Goal: Task Accomplishment & Management: Complete application form

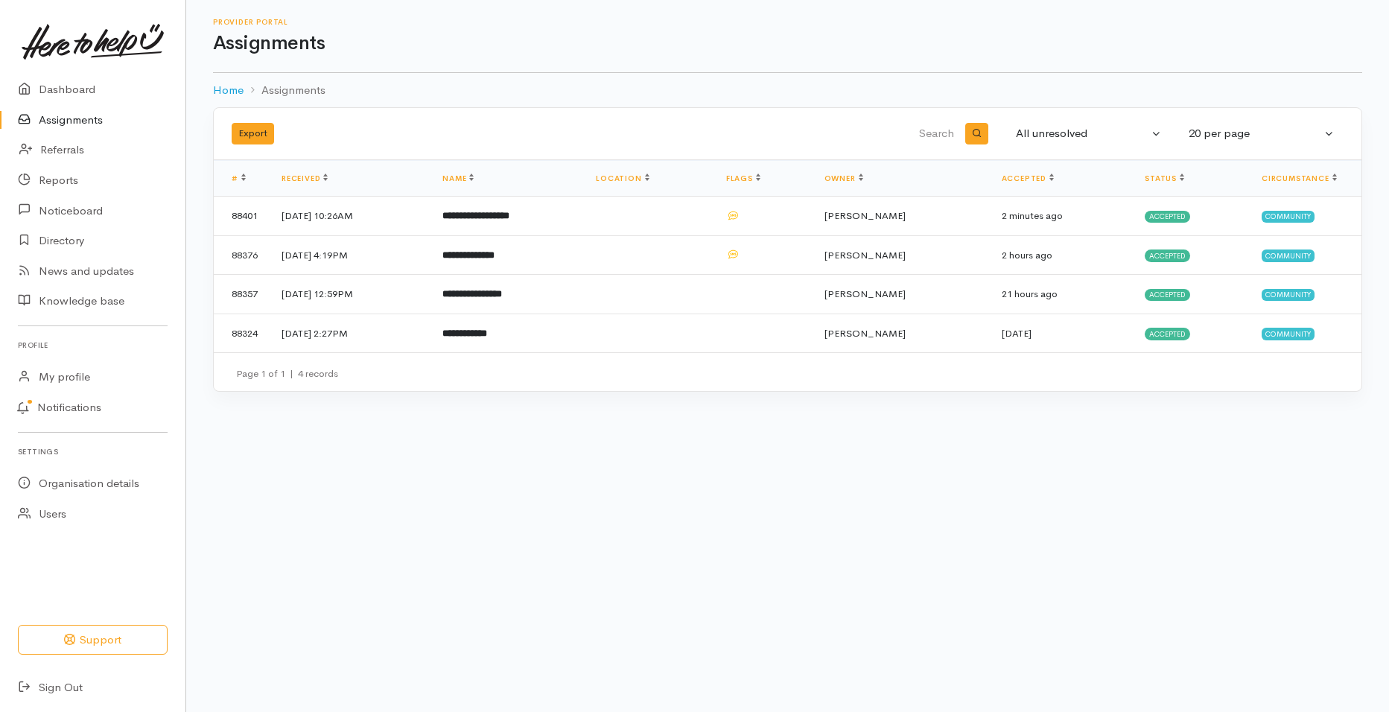
click at [88, 123] on link "Assignments" at bounding box center [92, 120] width 185 height 31
click at [1181, 329] on span "Accepted" at bounding box center [1166, 334] width 45 height 12
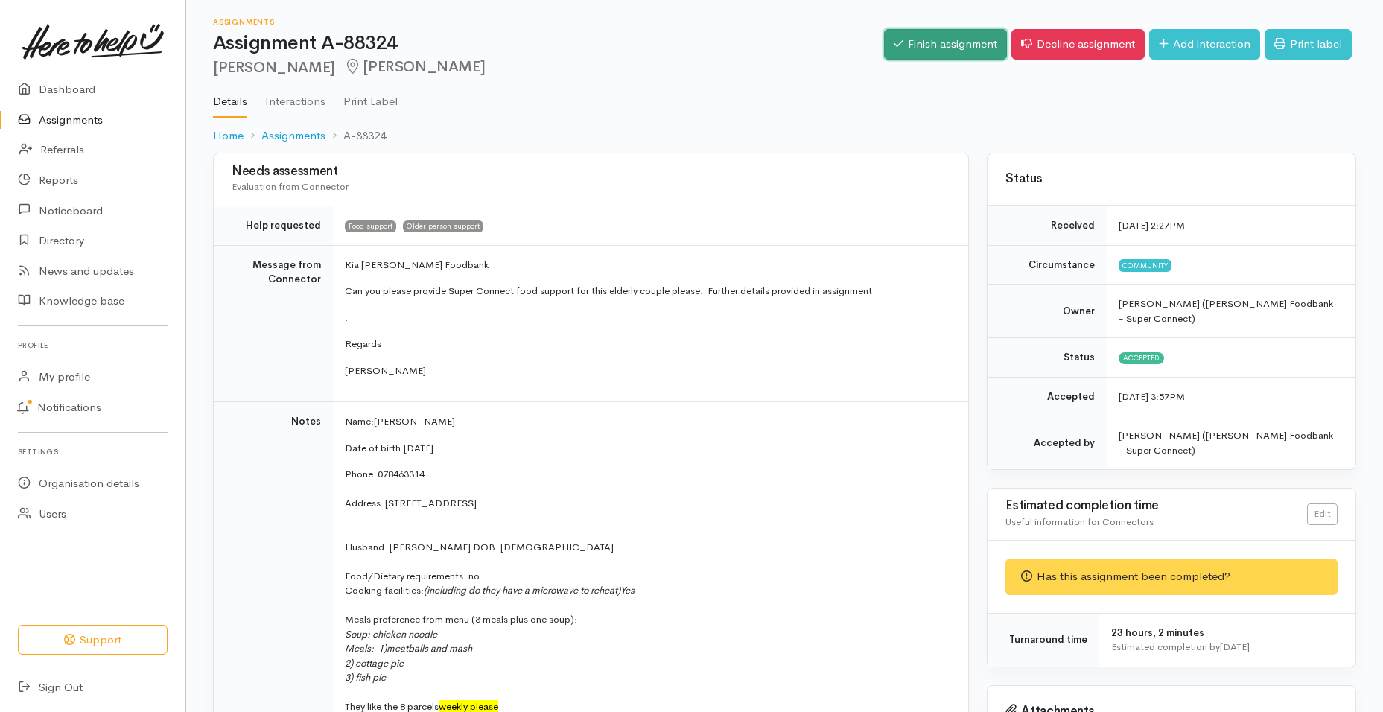
click at [969, 48] on link "Finish assignment" at bounding box center [945, 44] width 123 height 31
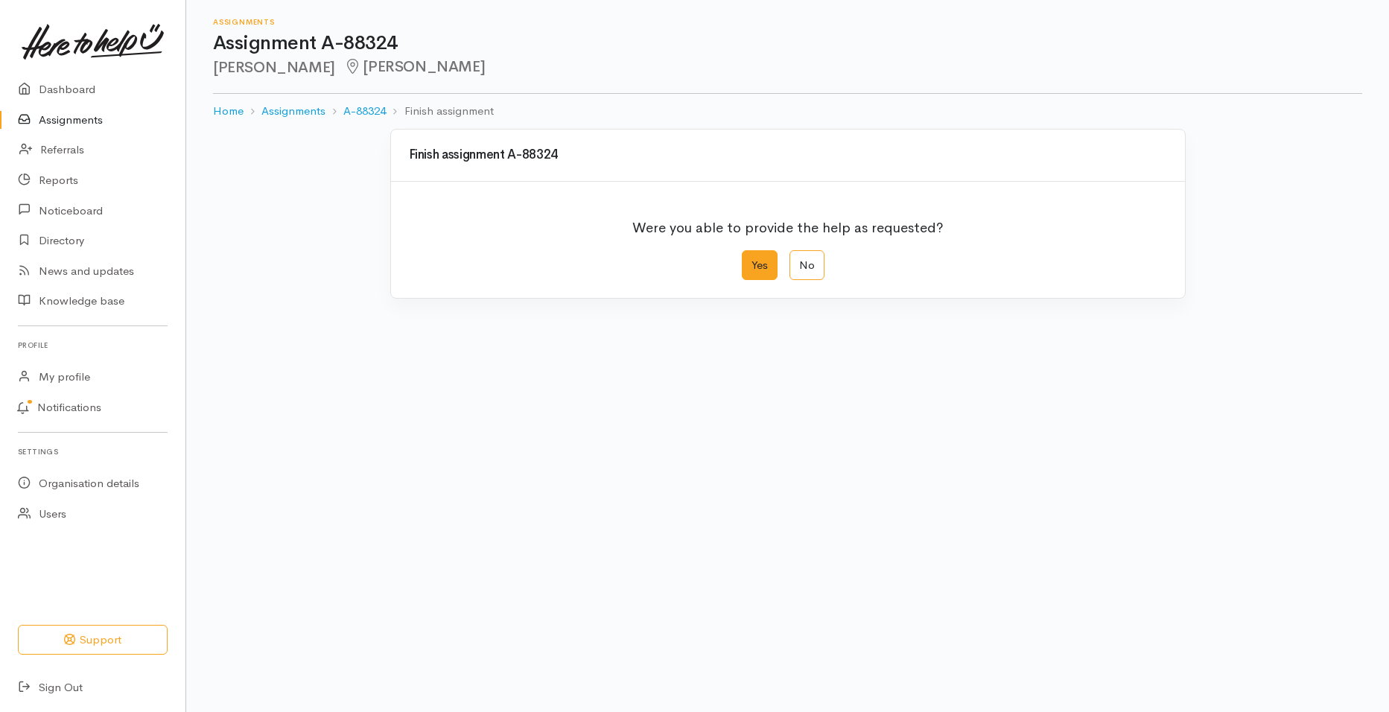
click at [764, 261] on label "Yes" at bounding box center [760, 265] width 36 height 31
click at [752, 260] on input "Yes" at bounding box center [747, 255] width 10 height 10
radio input "true"
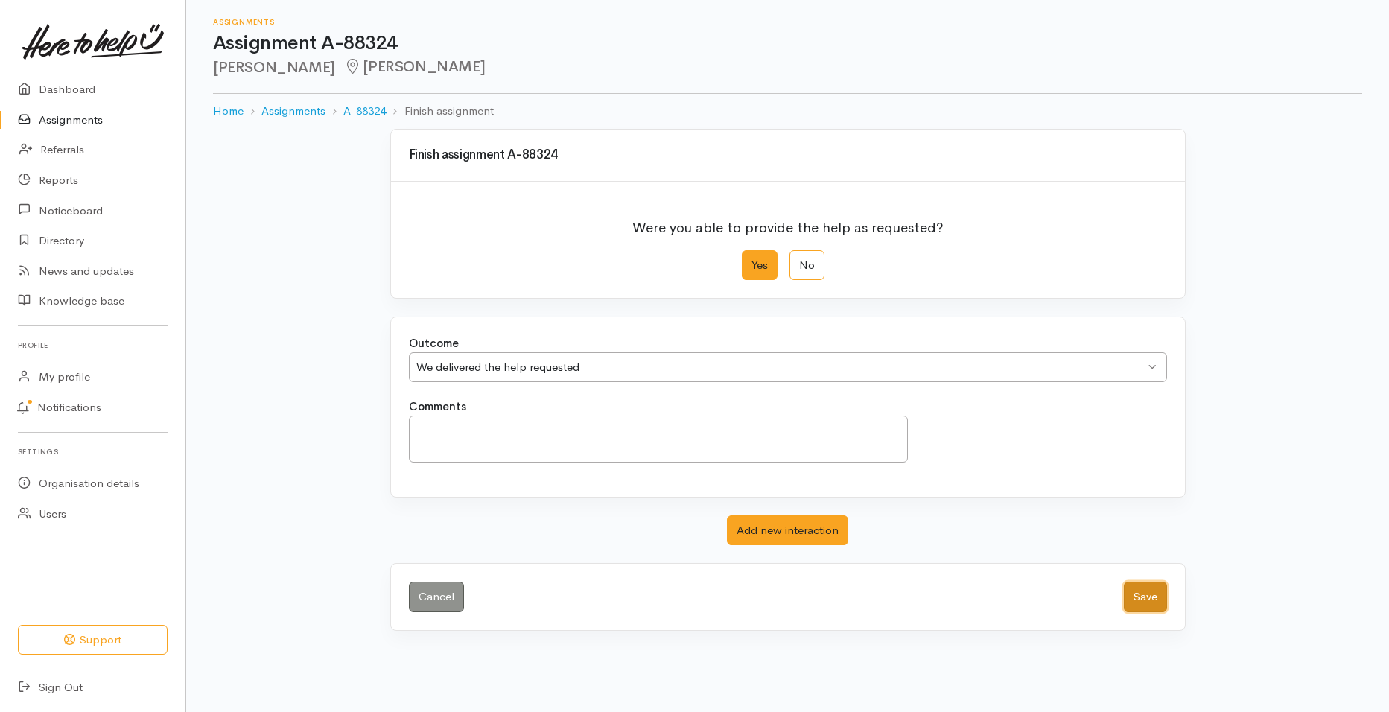
click at [1157, 600] on button "Save" at bounding box center [1145, 597] width 43 height 31
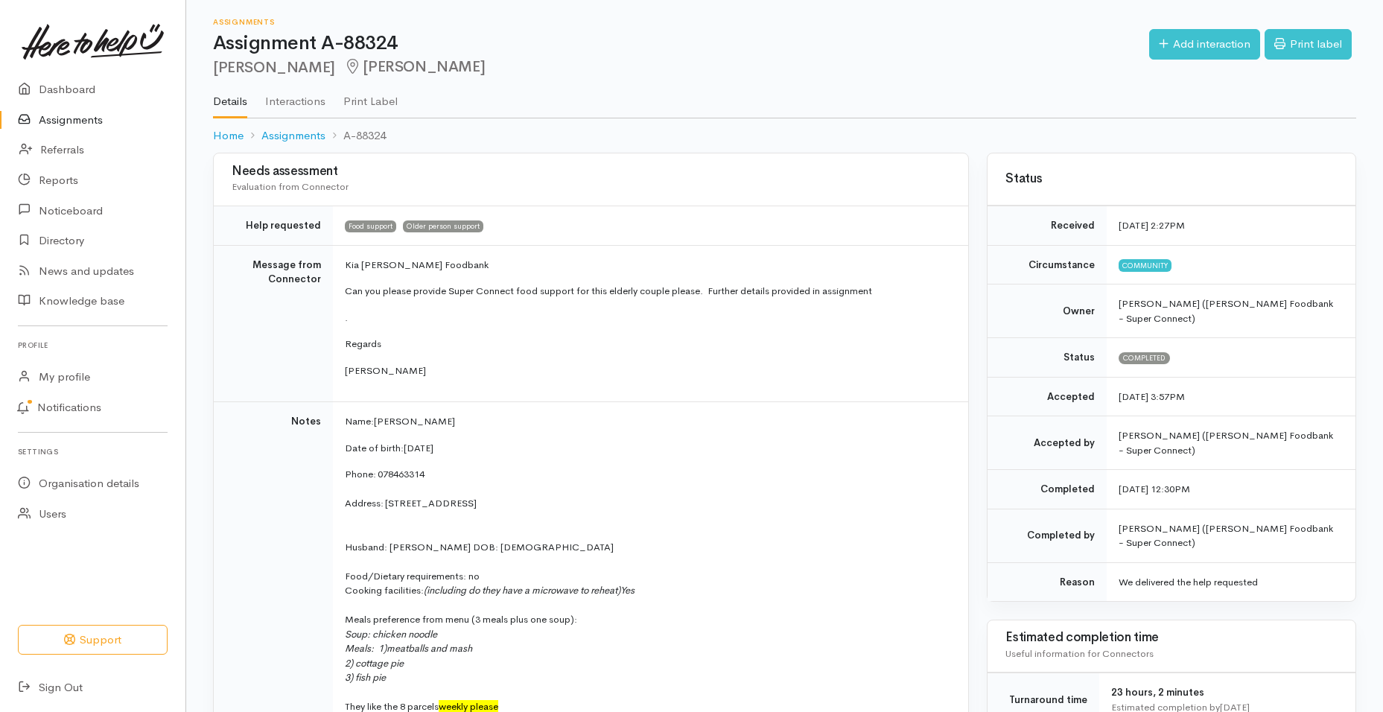
click at [82, 117] on link "Assignments" at bounding box center [92, 120] width 185 height 31
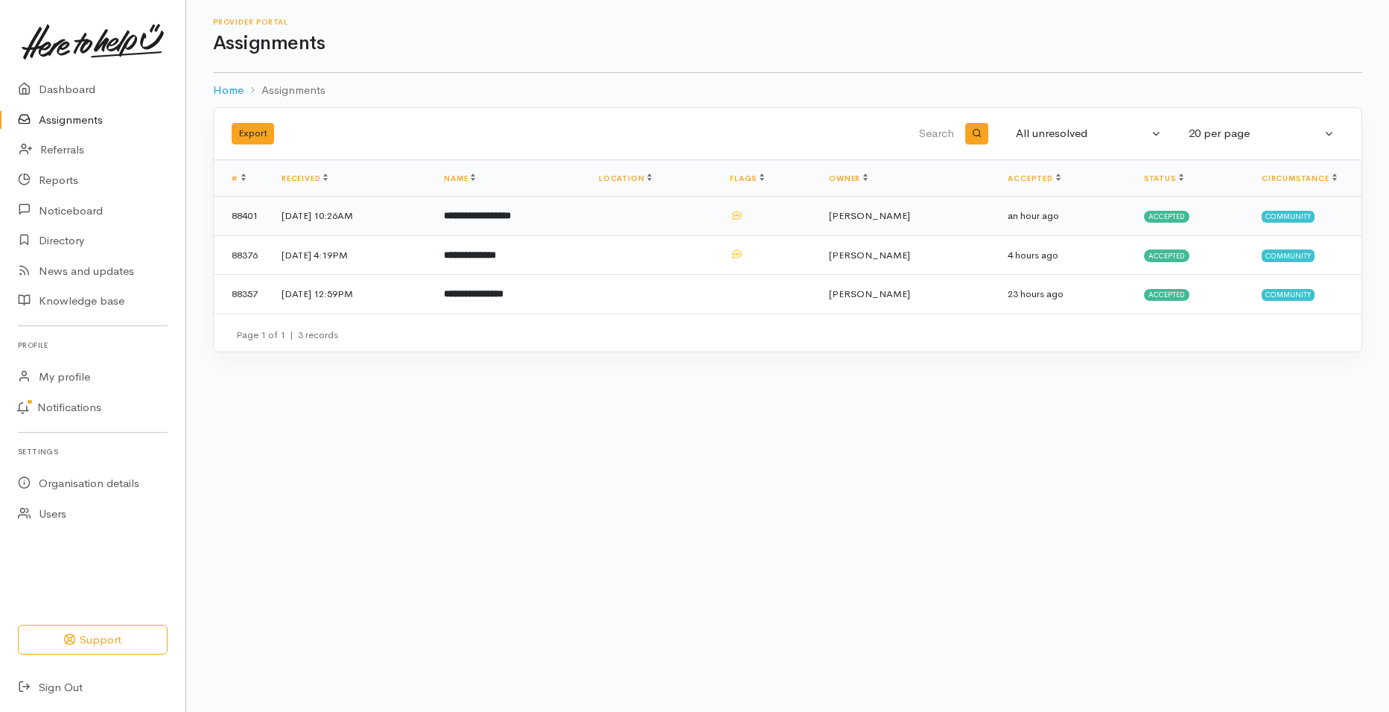
click at [1174, 217] on span "Accepted" at bounding box center [1166, 217] width 45 height 12
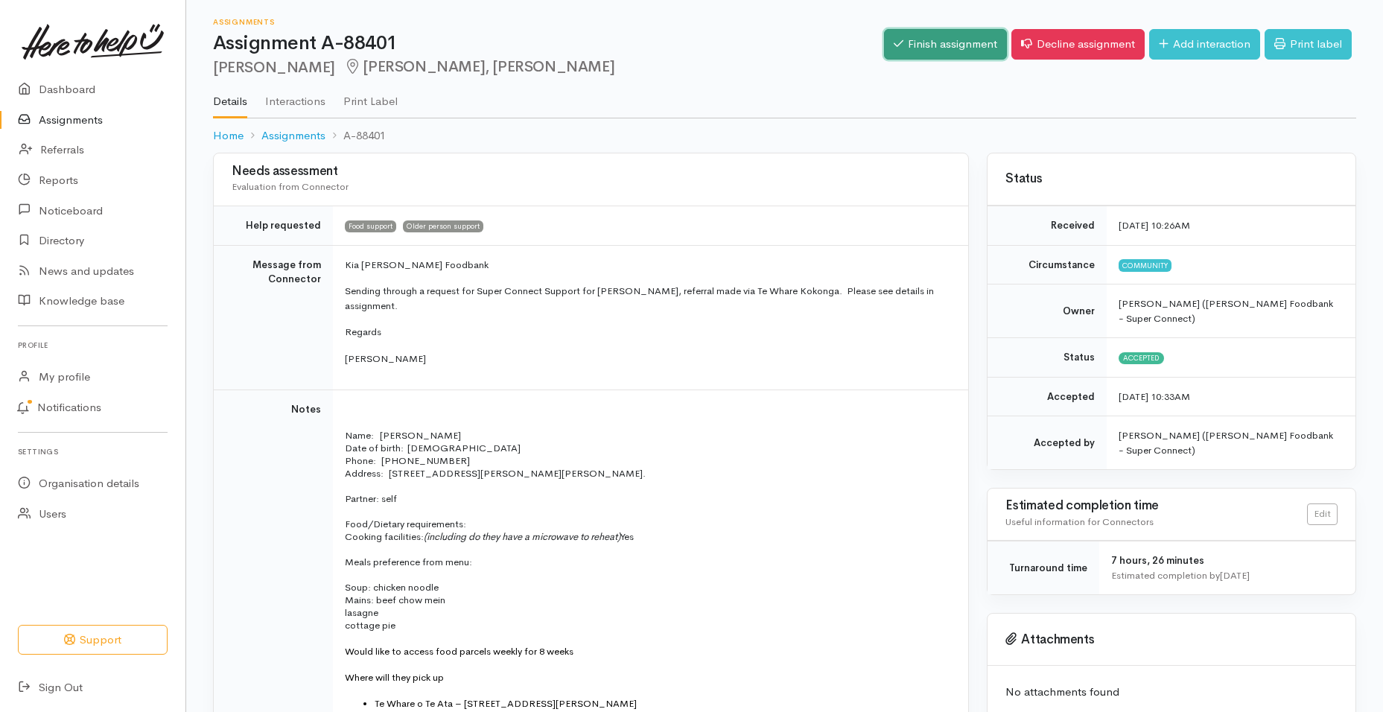
click at [945, 54] on link "Finish assignment" at bounding box center [945, 44] width 123 height 31
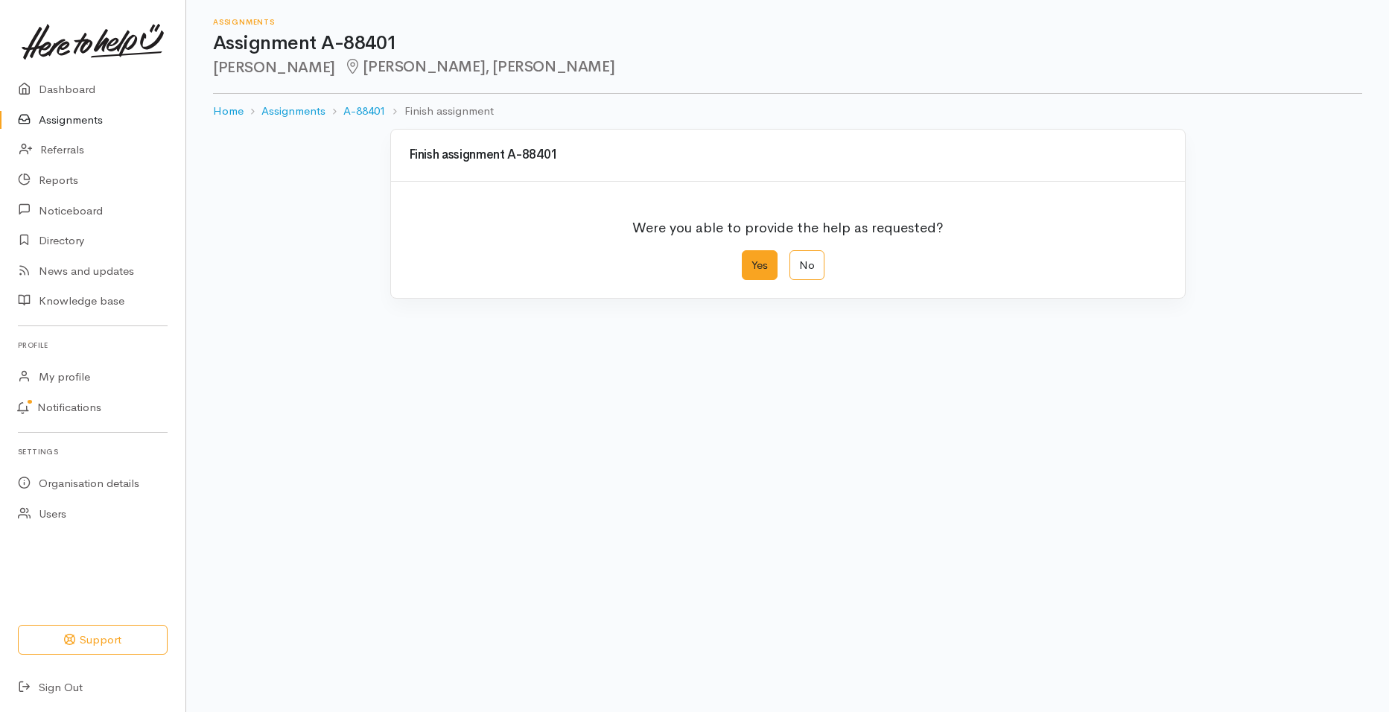
click at [747, 258] on label "Yes" at bounding box center [760, 265] width 36 height 31
click at [747, 258] on input "Yes" at bounding box center [747, 255] width 10 height 10
radio input "true"
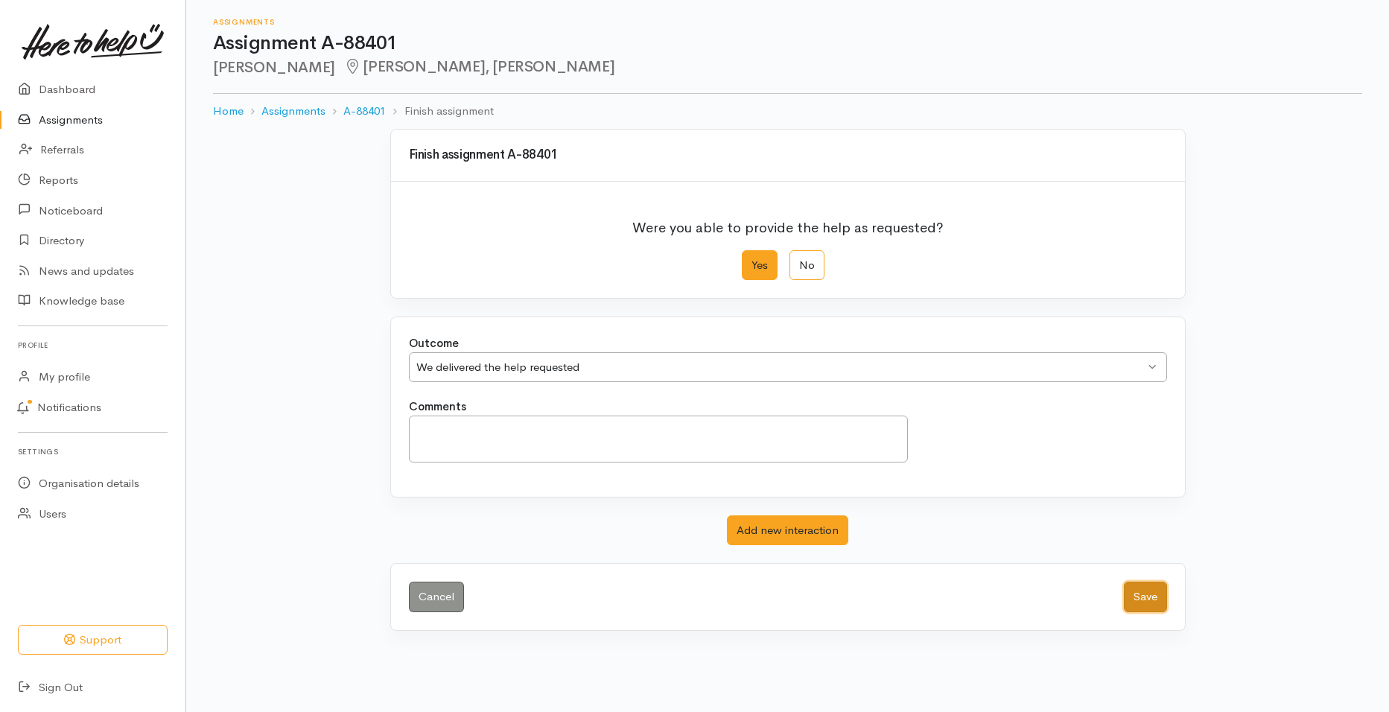
click at [1141, 603] on button "Save" at bounding box center [1145, 597] width 43 height 31
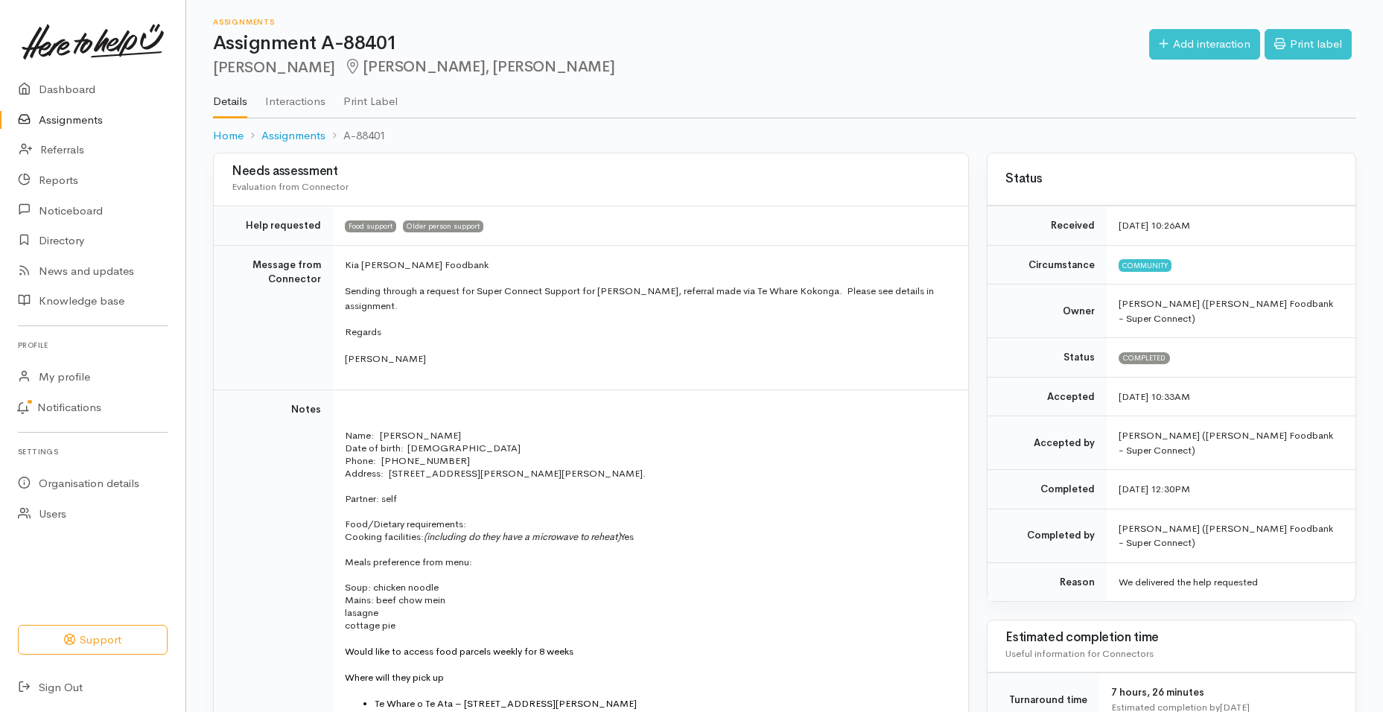
click at [70, 117] on link "Assignments" at bounding box center [92, 120] width 185 height 31
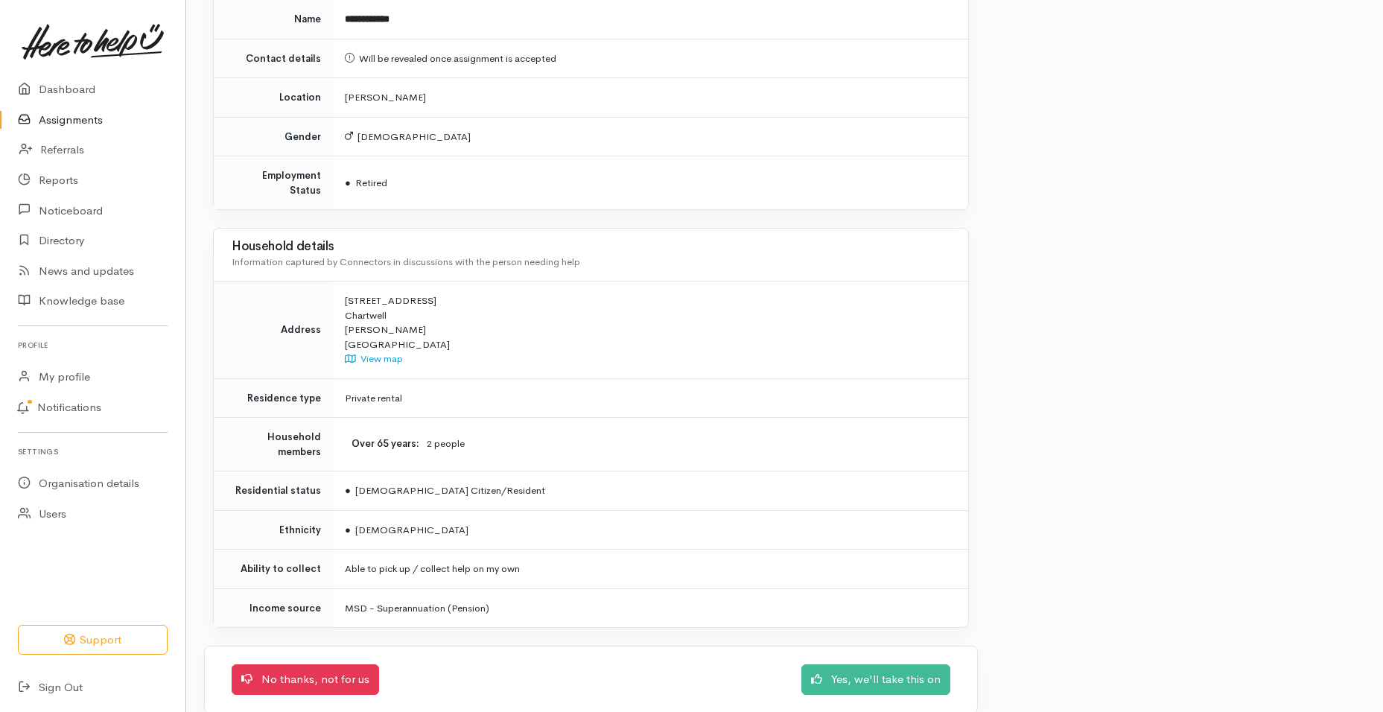
scroll to position [1186, 0]
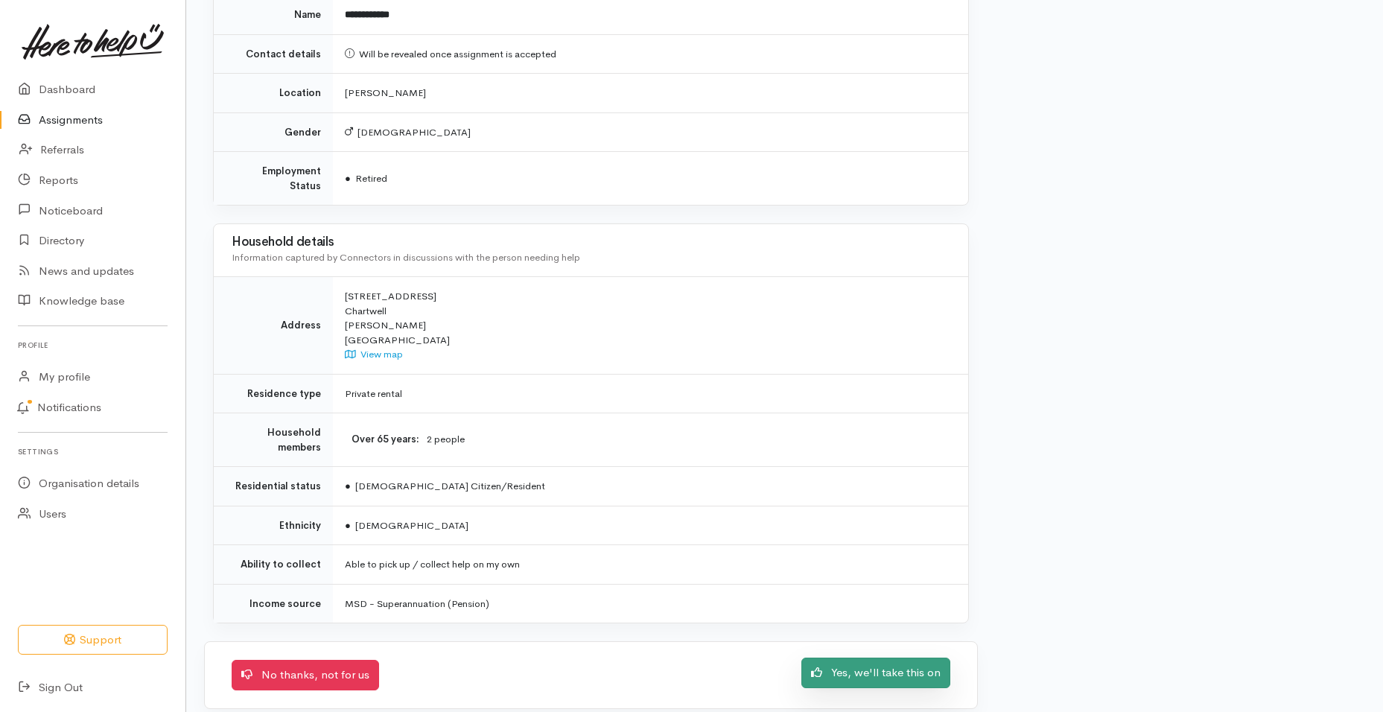
click at [877, 662] on link "Yes, we'll take this on" at bounding box center [876, 673] width 149 height 31
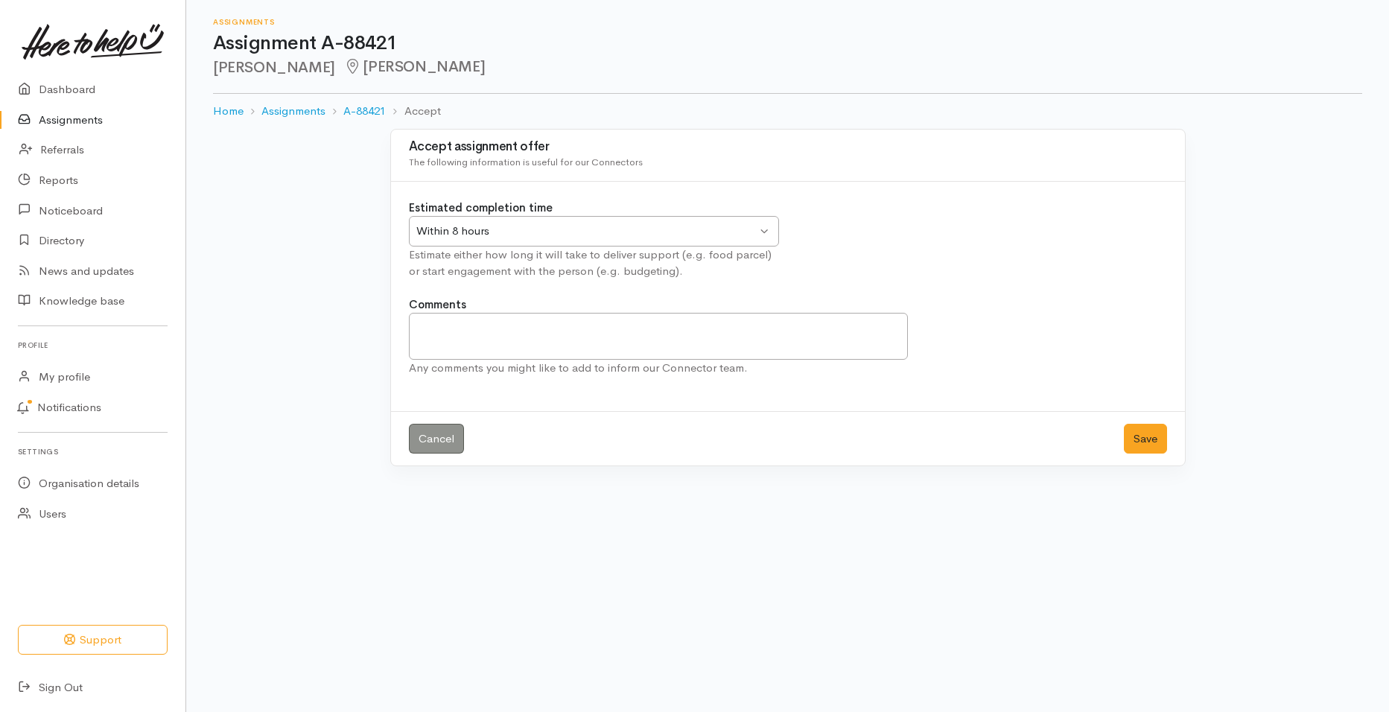
click at [764, 229] on div "Within 8 hours Within 8 hours" at bounding box center [594, 231] width 370 height 31
click at [1129, 438] on button "Save" at bounding box center [1145, 439] width 43 height 31
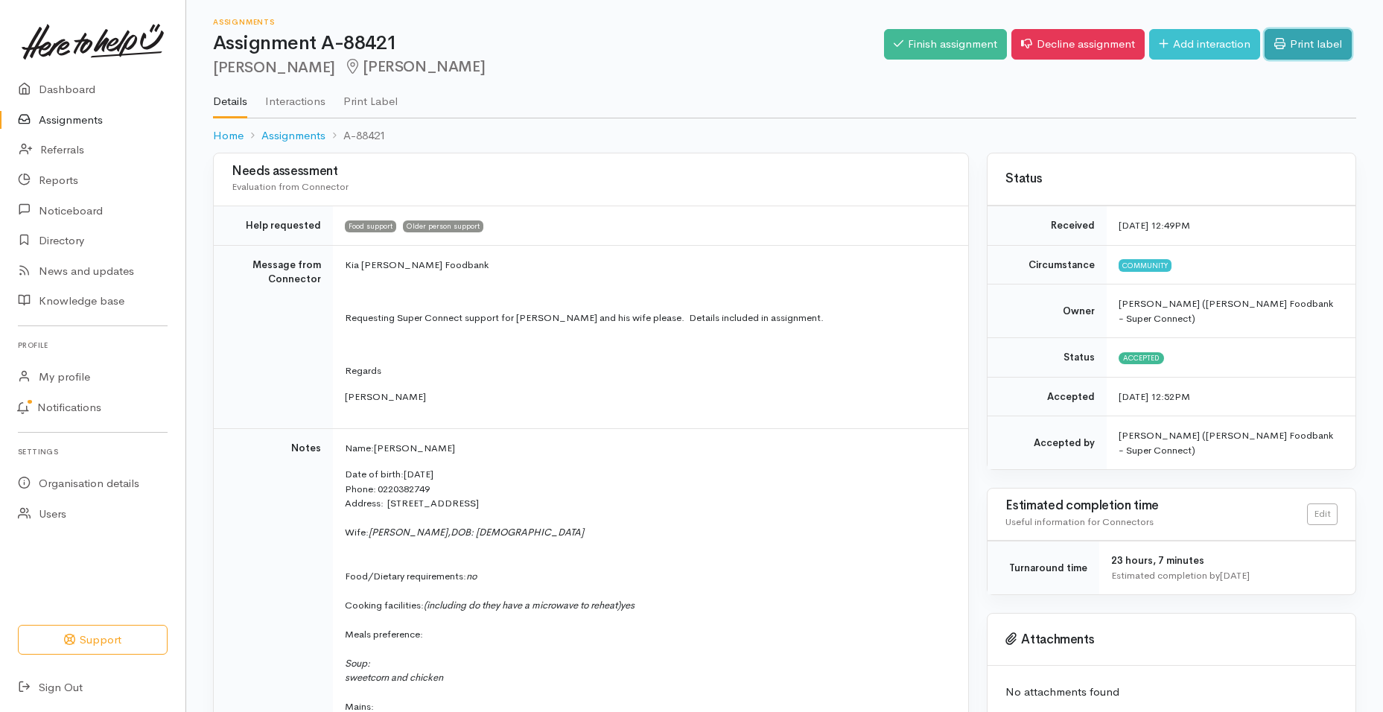
click at [1299, 39] on link "Print label" at bounding box center [1308, 44] width 87 height 31
